Goal: Feedback & Contribution: Contribute content

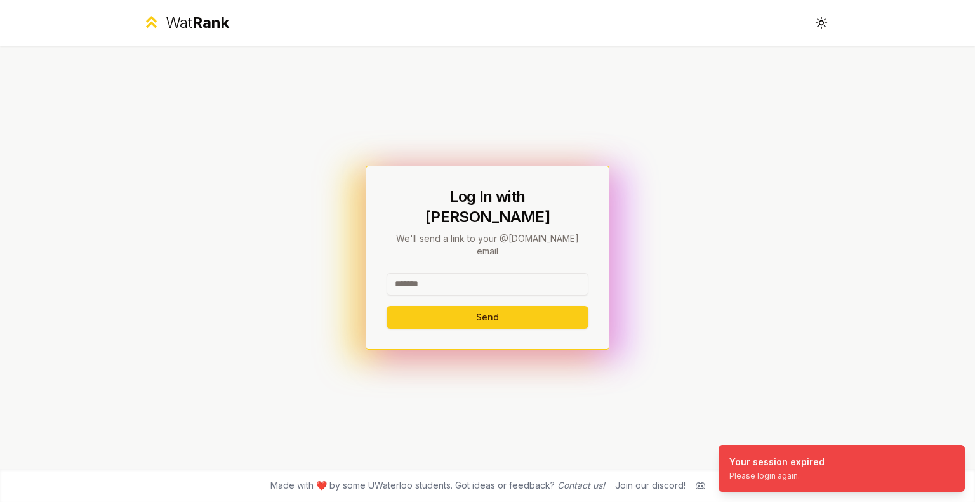
click at [503, 276] on input at bounding box center [487, 284] width 202 height 23
click at [386, 306] on button "Send" at bounding box center [487, 317] width 202 height 23
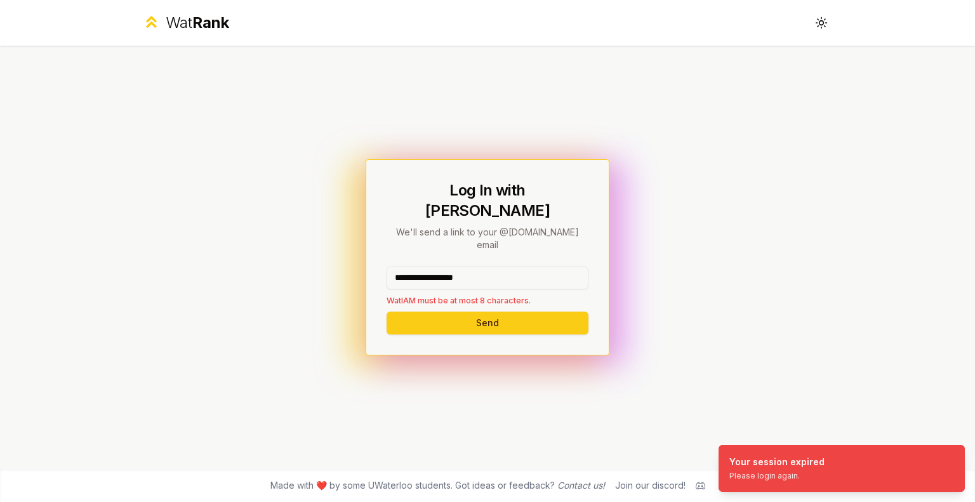
click at [503, 276] on div "**********" at bounding box center [487, 287] width 202 height 40
click at [515, 268] on input "**********" at bounding box center [487, 278] width 202 height 23
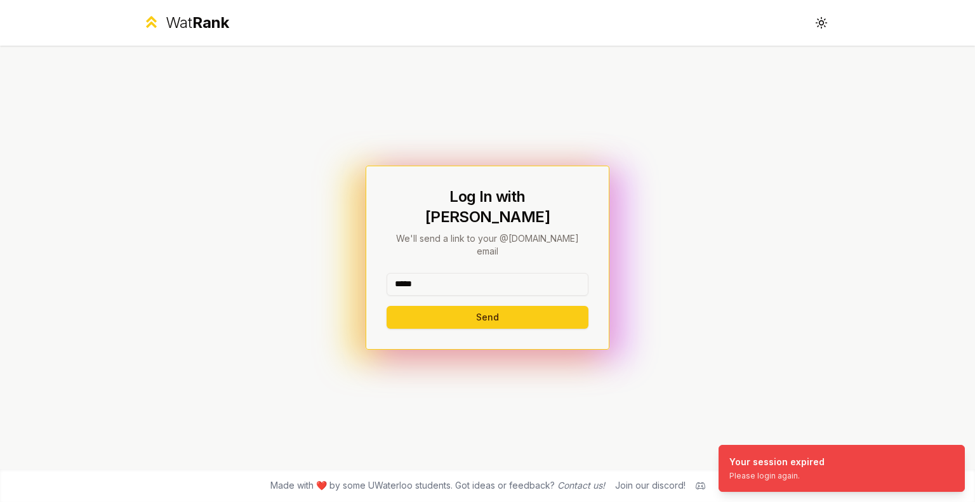
type input "*****"
click at [386, 306] on button "Send" at bounding box center [487, 317] width 202 height 23
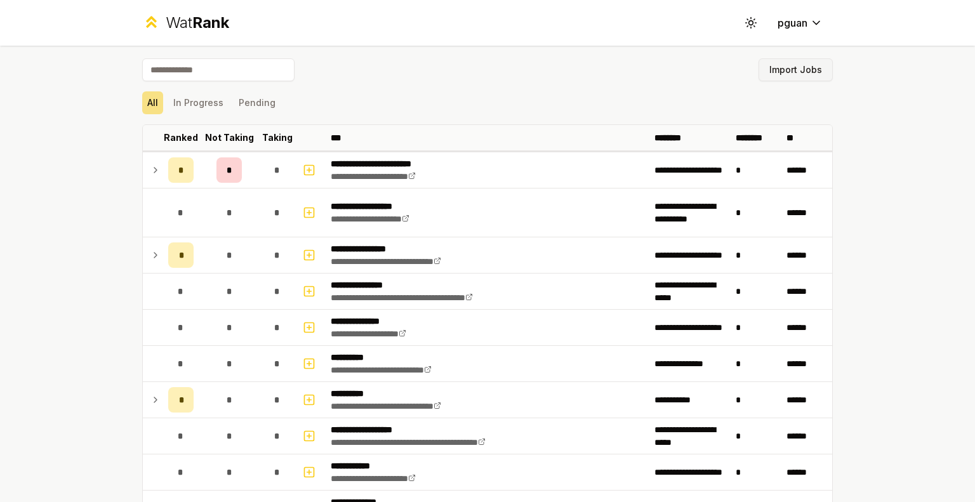
click at [772, 74] on button "Import Jobs" at bounding box center [795, 69] width 74 height 23
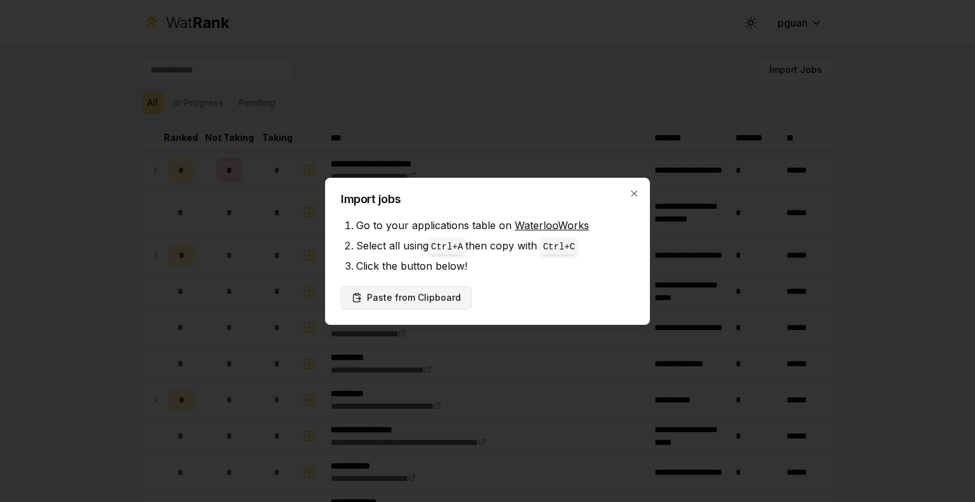
click at [444, 286] on button "Paste from Clipboard" at bounding box center [406, 297] width 131 height 23
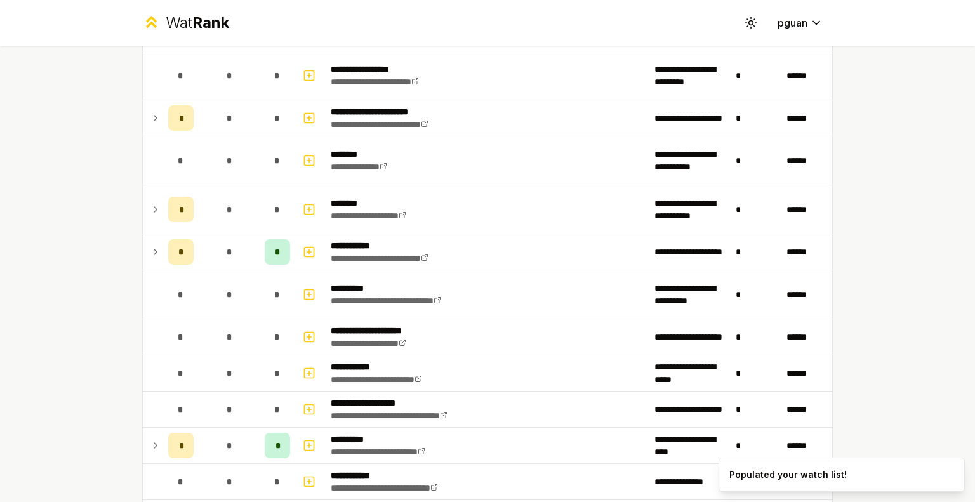
scroll to position [1660, 0]
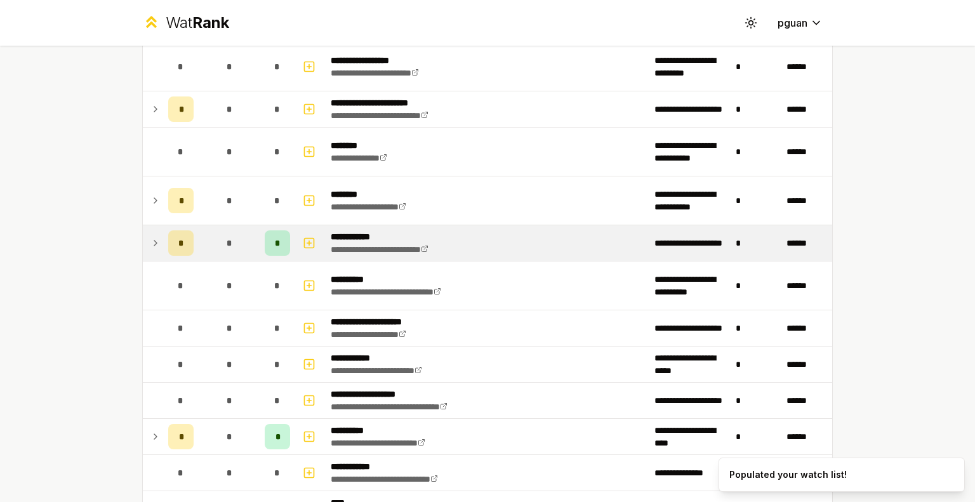
click at [145, 238] on td at bounding box center [153, 243] width 20 height 36
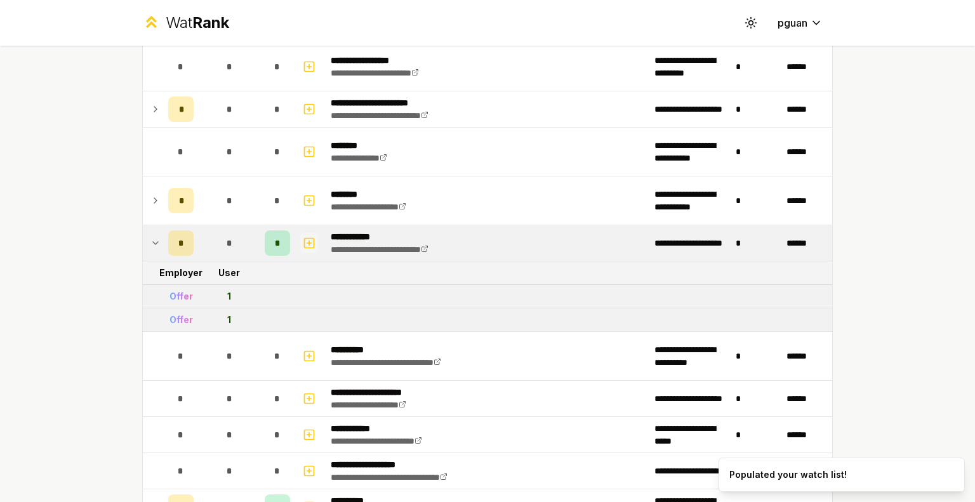
click at [308, 235] on icon "button" at bounding box center [309, 242] width 13 height 15
select select
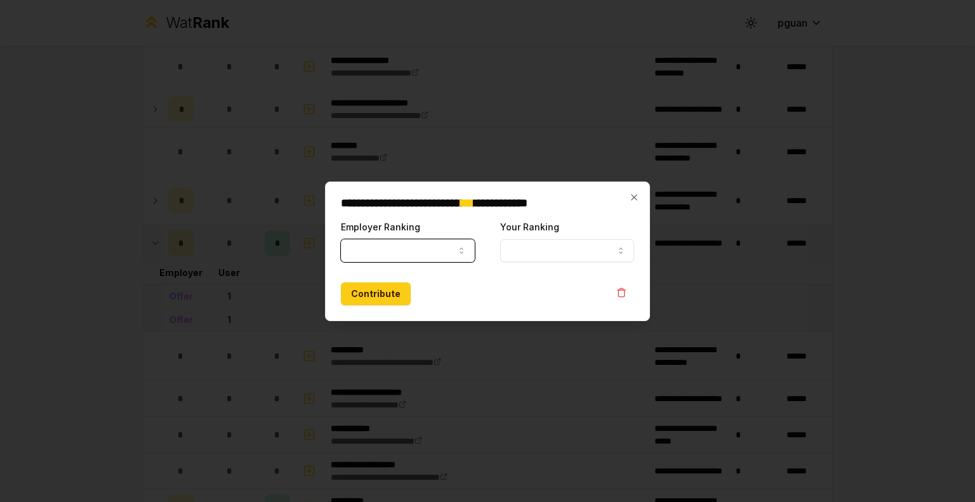
click at [395, 256] on button "Employer Ranking" at bounding box center [408, 250] width 134 height 23
click at [399, 241] on button "Ranked" at bounding box center [408, 250] width 134 height 23
click at [390, 266] on div "Offer Ranked" at bounding box center [408, 288] width 134 height 46
select select "*****"
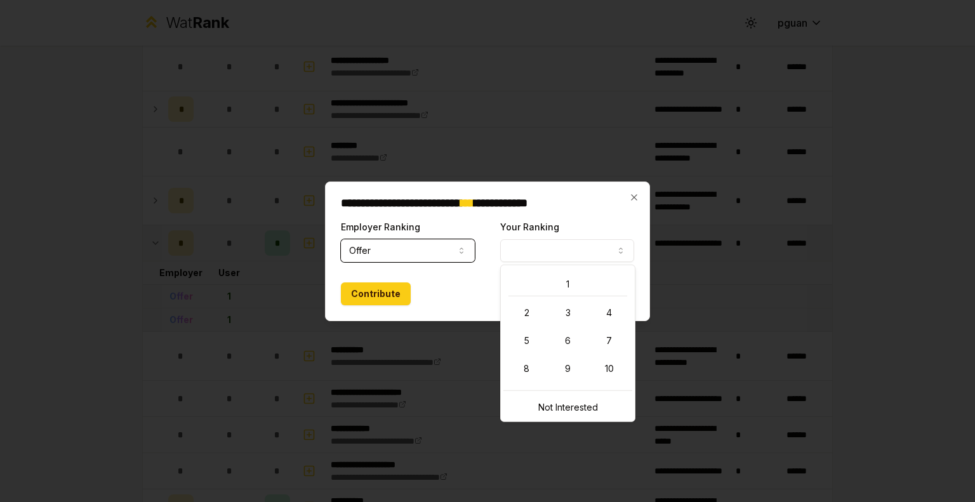
click at [537, 249] on button "Your Ranking" at bounding box center [567, 250] width 134 height 23
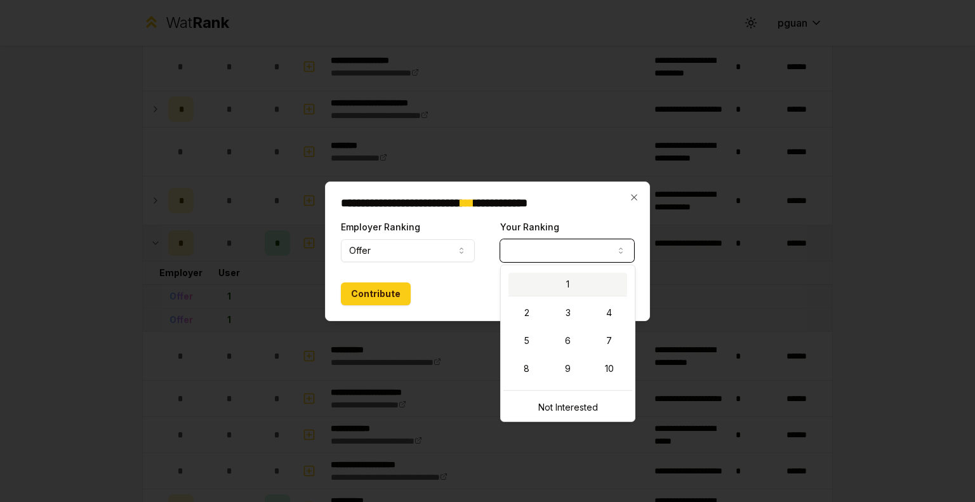
select select "*"
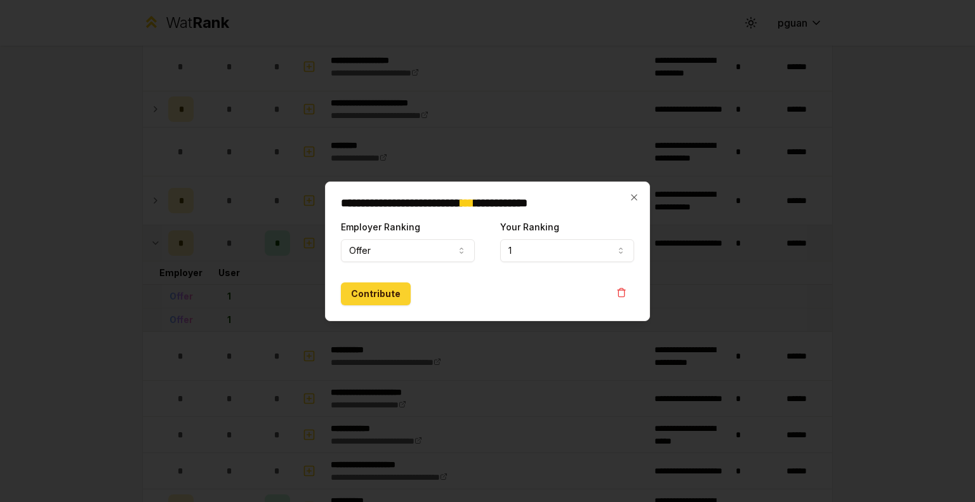
click at [347, 294] on button "Contribute" at bounding box center [376, 293] width 70 height 23
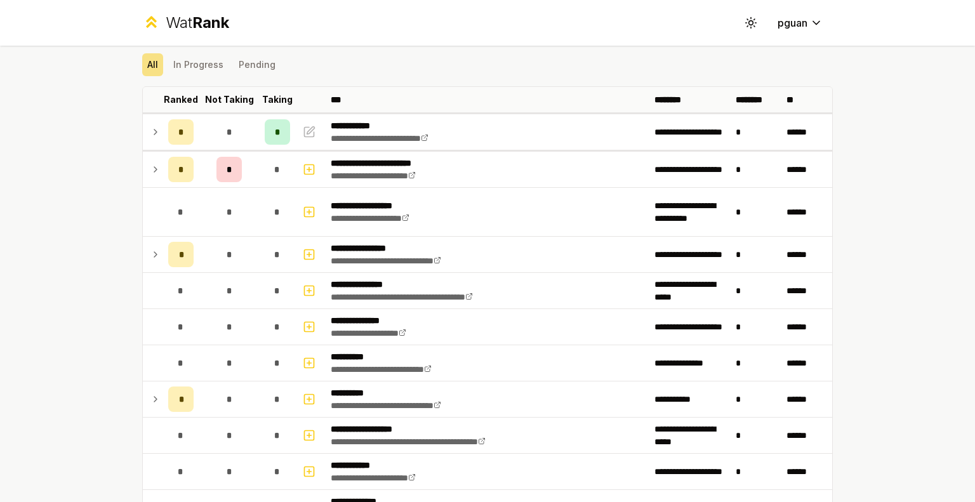
scroll to position [41, 0]
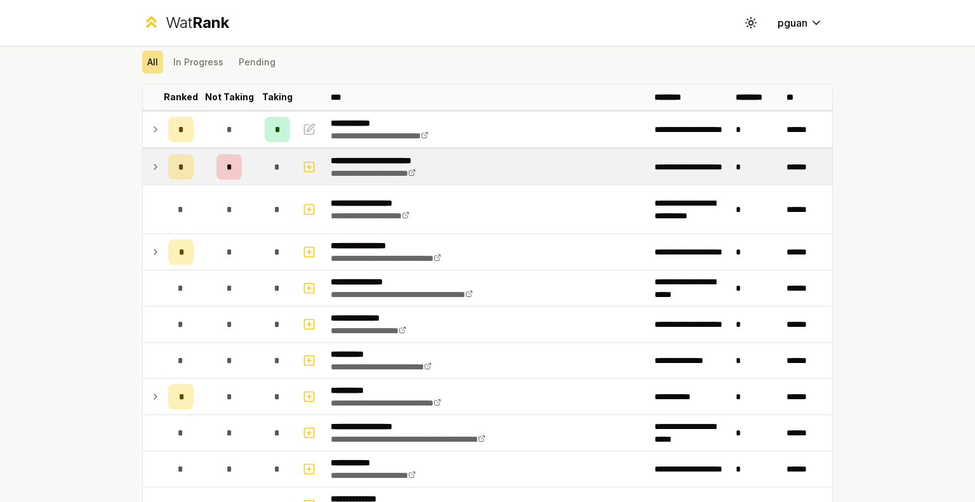
click at [152, 169] on icon at bounding box center [155, 166] width 10 height 15
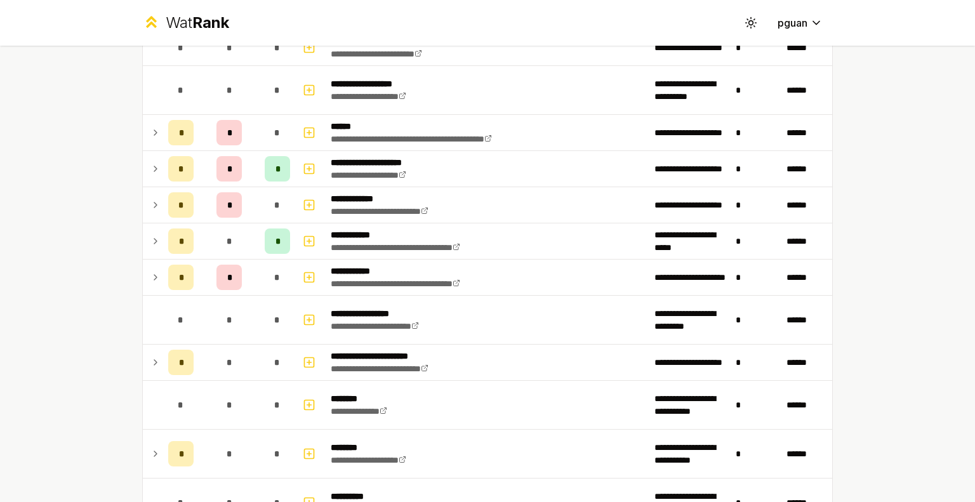
scroll to position [1548, 0]
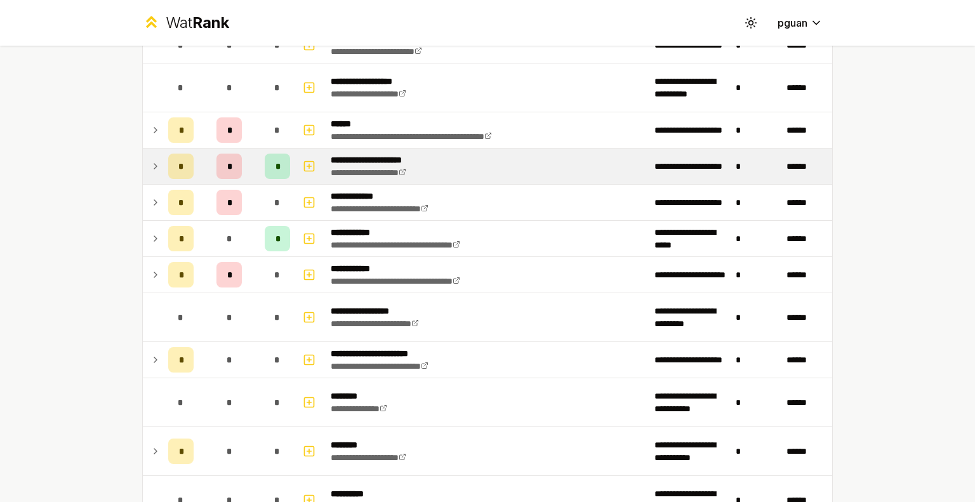
click at [150, 162] on icon at bounding box center [155, 166] width 10 height 15
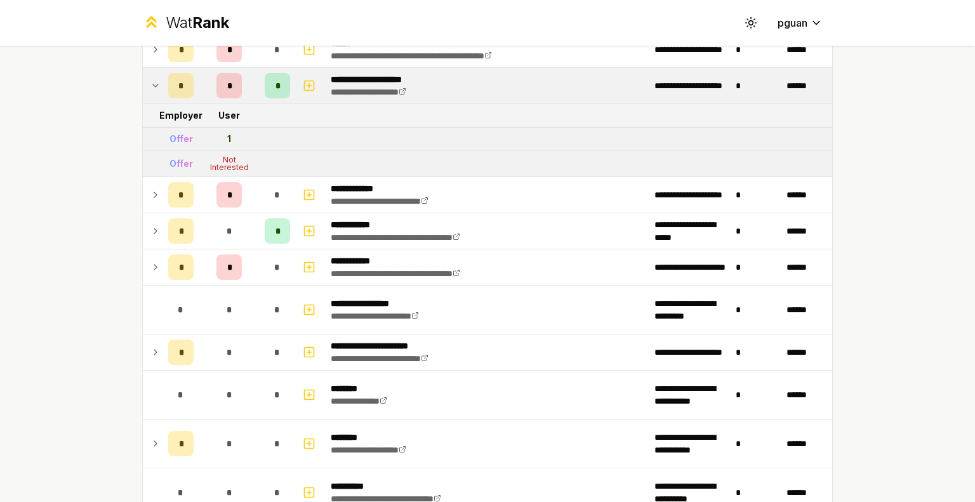
scroll to position [1630, 0]
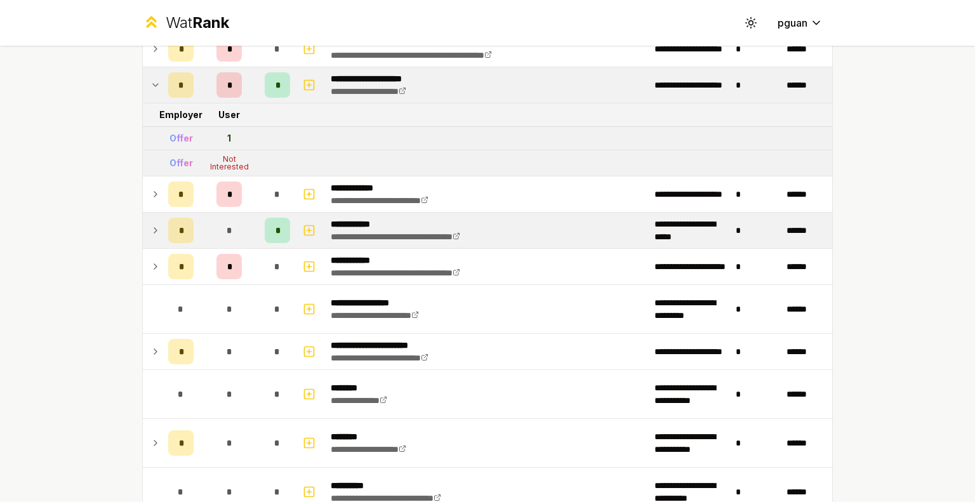
click at [150, 223] on icon at bounding box center [155, 230] width 10 height 15
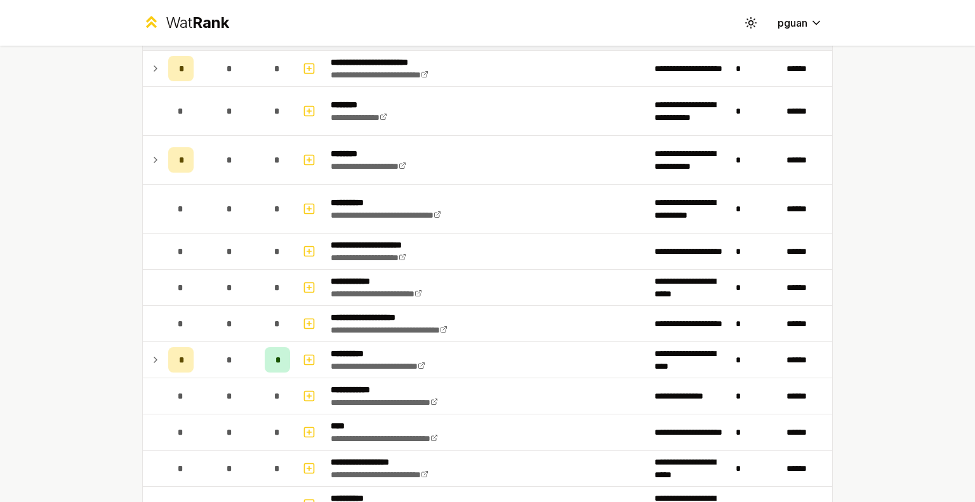
scroll to position [1961, 0]
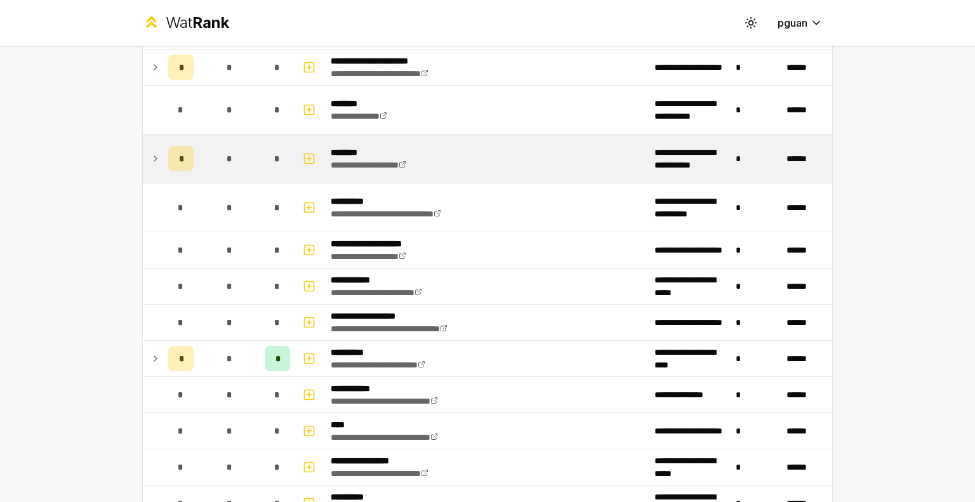
click at [150, 155] on icon at bounding box center [155, 158] width 10 height 15
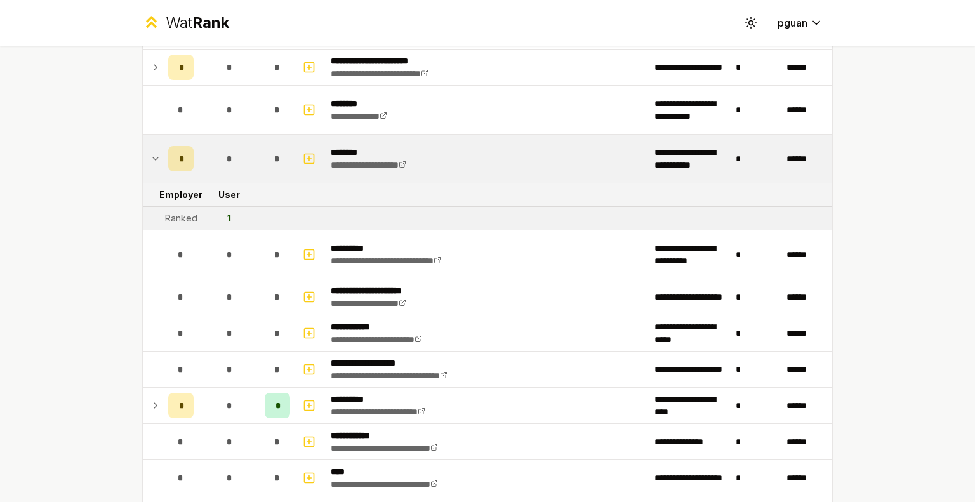
click at [150, 152] on icon at bounding box center [155, 158] width 10 height 15
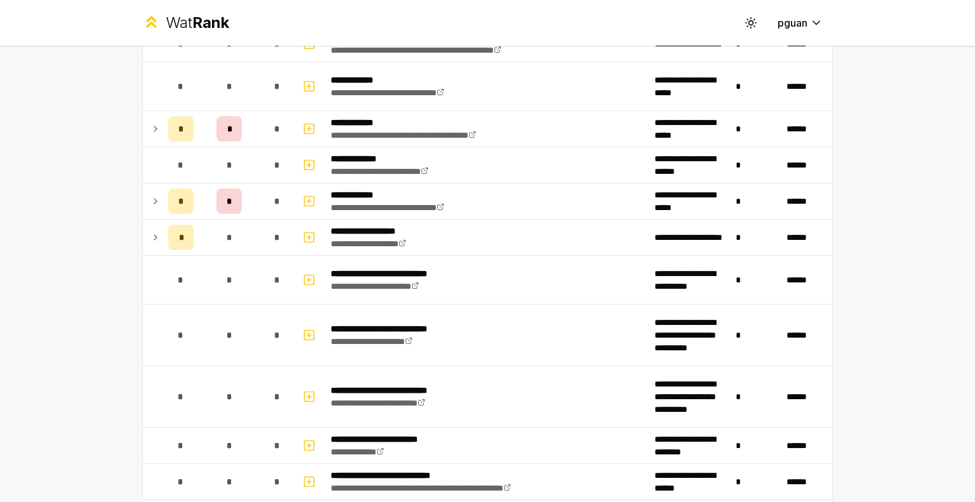
scroll to position [906, 0]
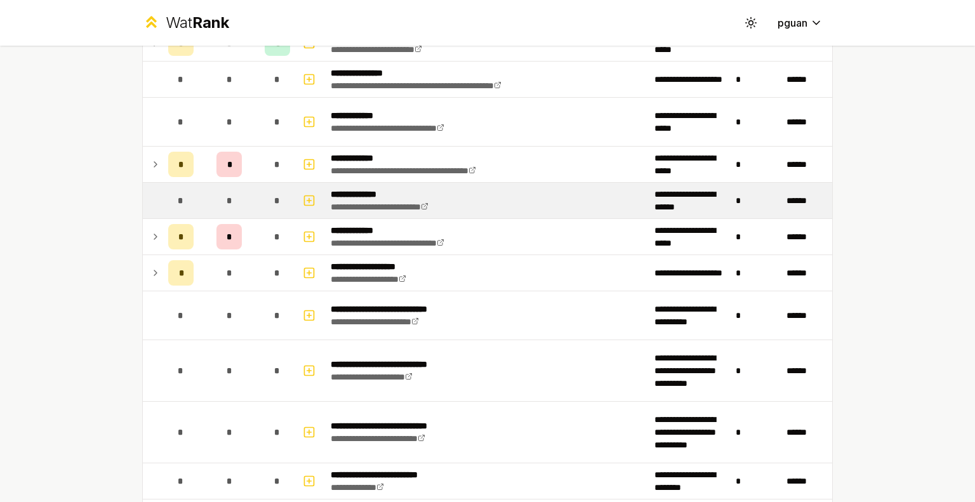
click at [168, 192] on div "*" at bounding box center [180, 200] width 25 height 25
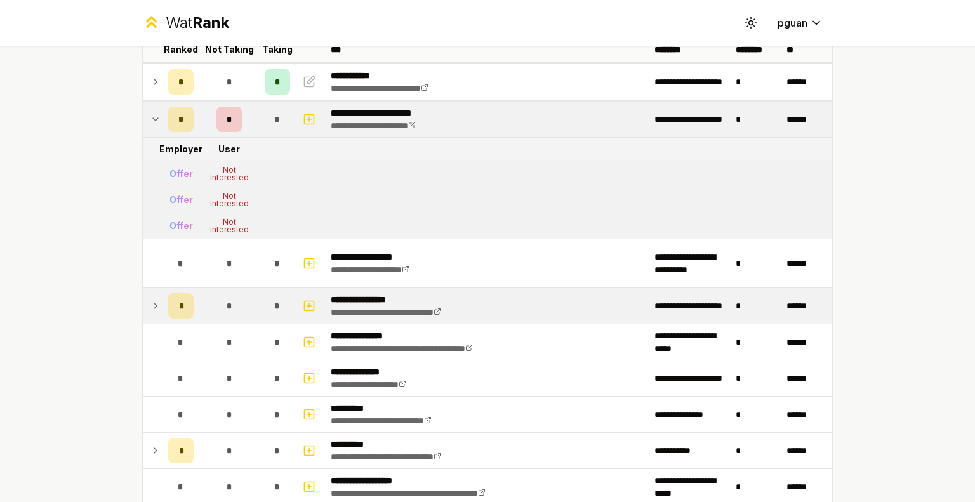
scroll to position [87, 0]
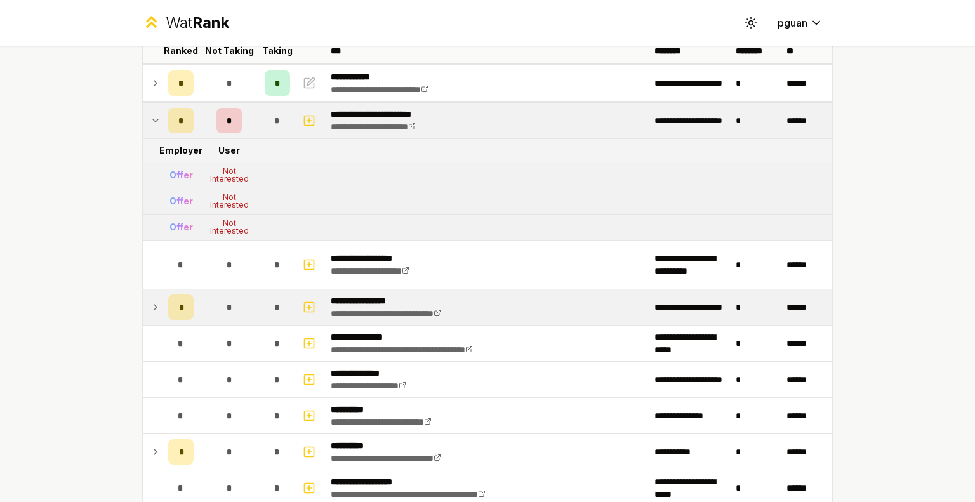
click at [143, 319] on td at bounding box center [153, 307] width 20 height 36
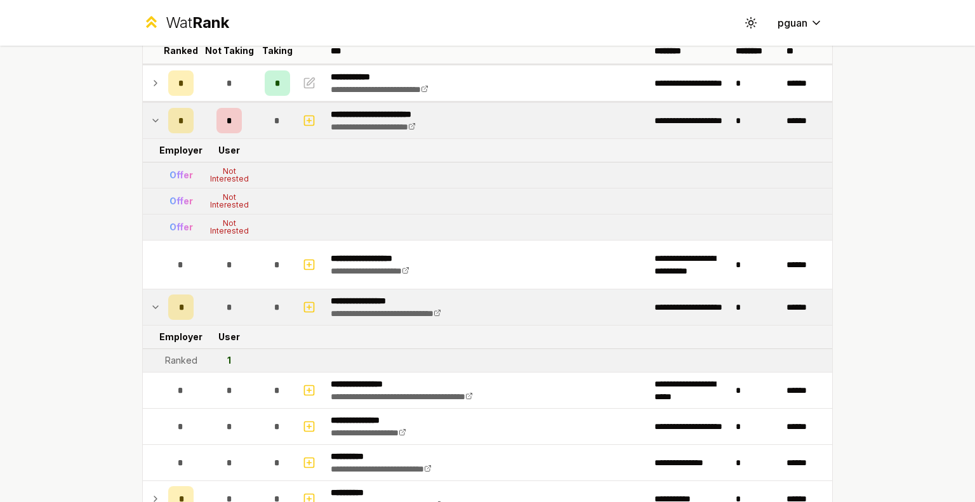
click at [147, 314] on td at bounding box center [153, 307] width 20 height 36
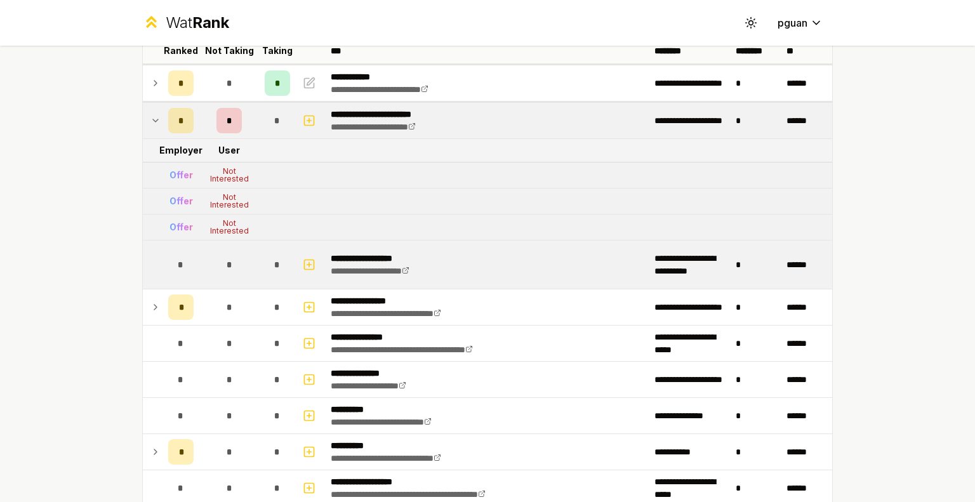
scroll to position [0, 0]
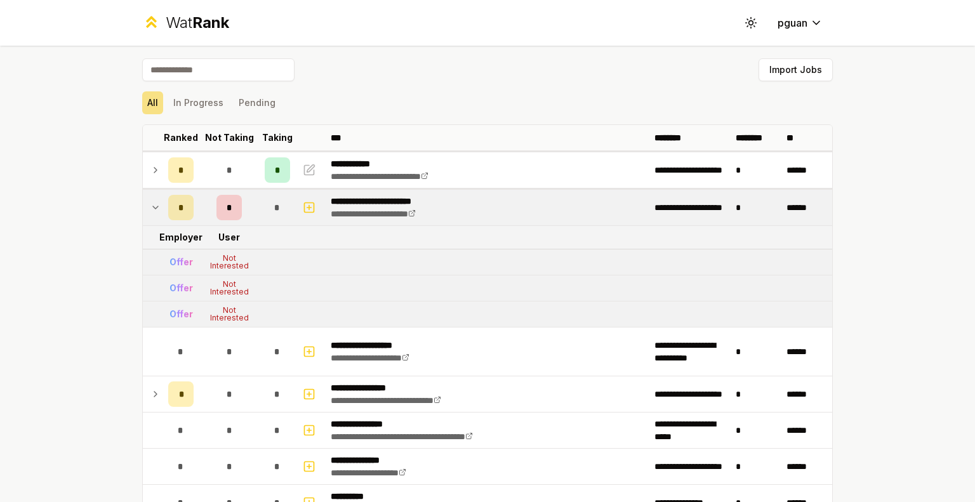
click at [143, 195] on td at bounding box center [153, 208] width 20 height 36
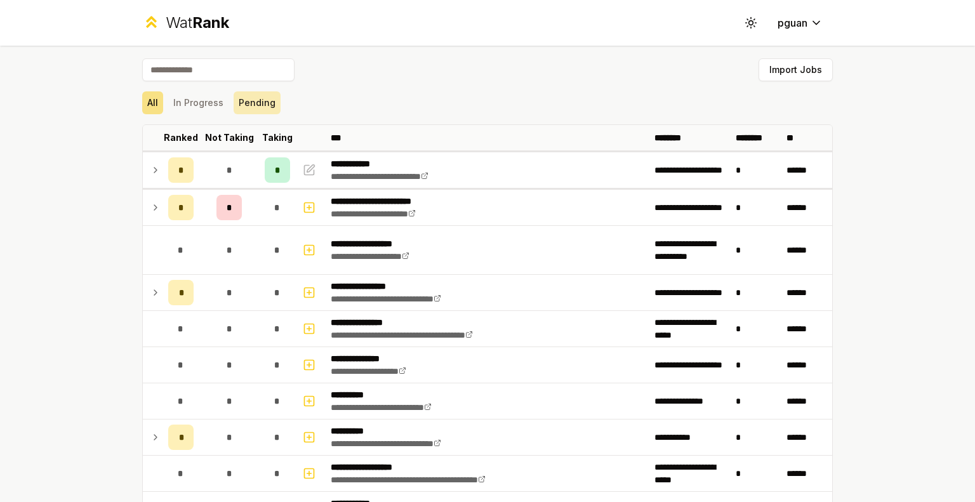
click at [245, 104] on button "Pending" at bounding box center [257, 102] width 47 height 23
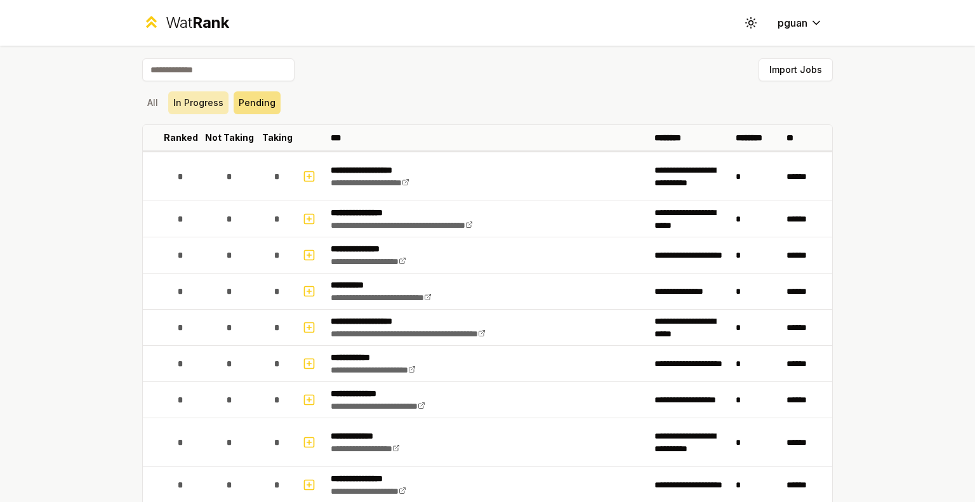
click at [199, 102] on button "In Progress" at bounding box center [198, 102] width 60 height 23
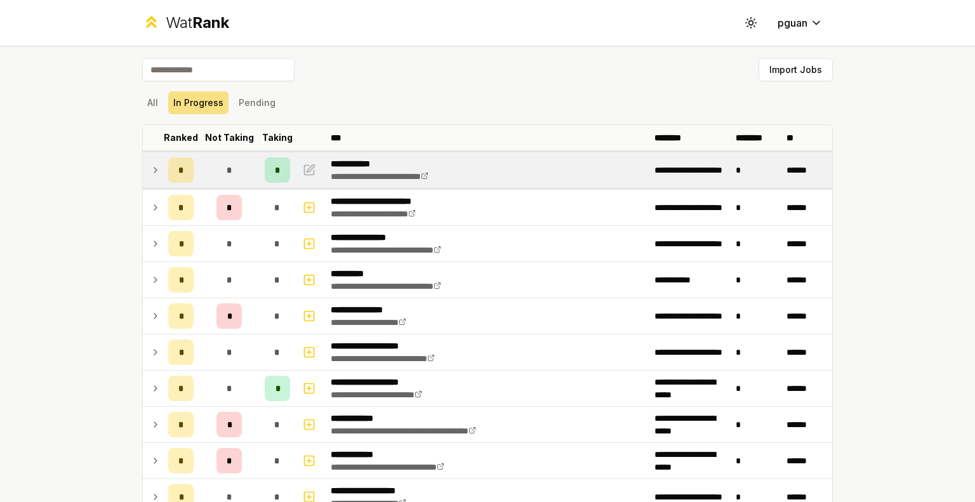
click at [163, 168] on td "*" at bounding box center [181, 170] width 36 height 36
